Goal: Browse casually

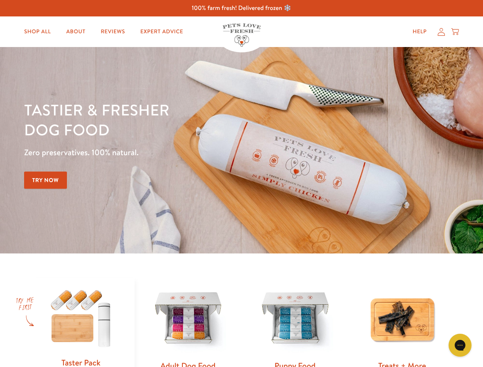
click at [241, 183] on div "Tastier & fresher dog food Zero preservatives. 100% natural. Try Now" at bounding box center [169, 150] width 290 height 101
click at [460, 345] on icon "Gorgias live chat" at bounding box center [459, 344] width 7 height 7
